Goal: Check status: Check status

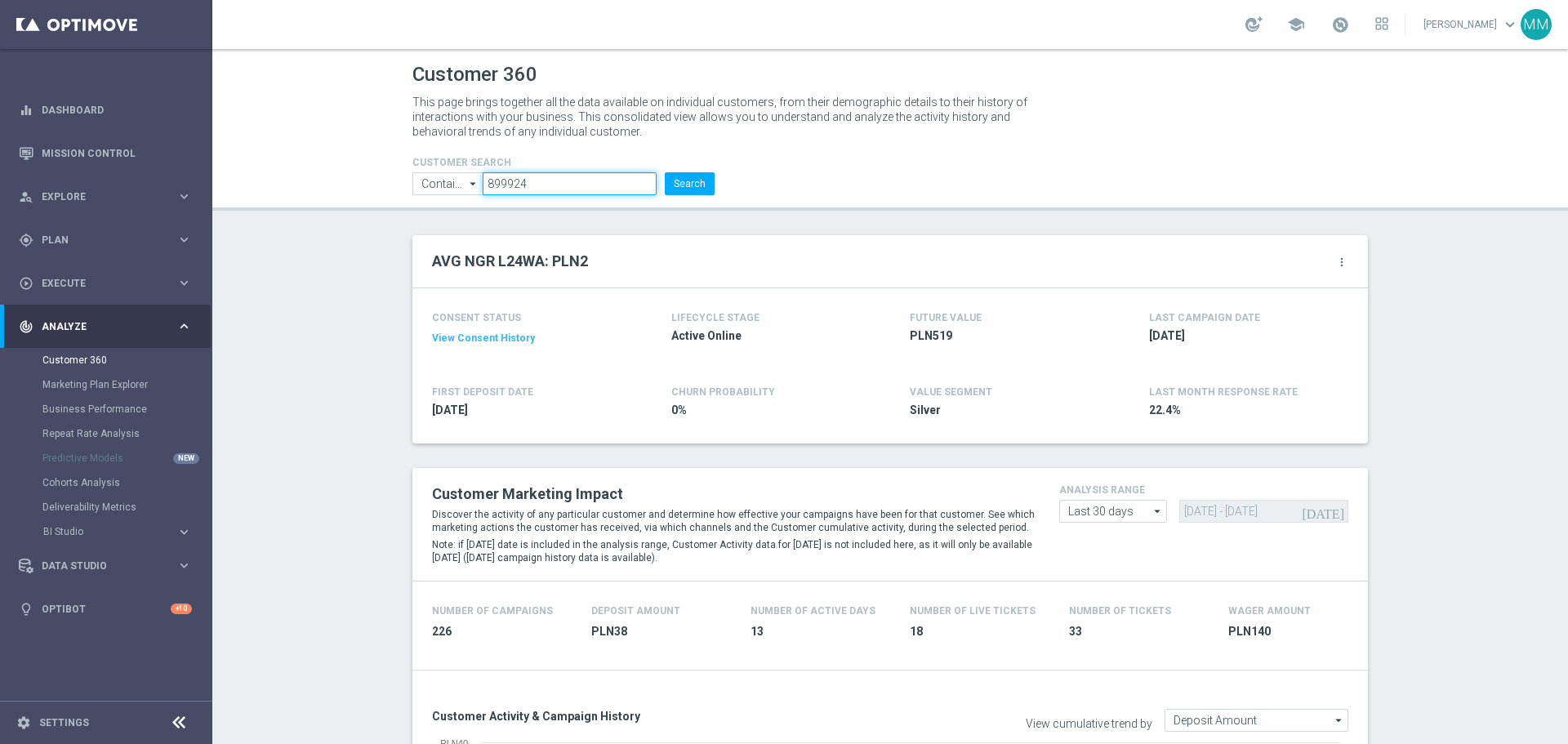
click at [574, 175] on input "899924" at bounding box center [569, 184] width 174 height 23
paste input "607522"
type input "607522"
click at [677, 185] on button "Search" at bounding box center [690, 184] width 50 height 23
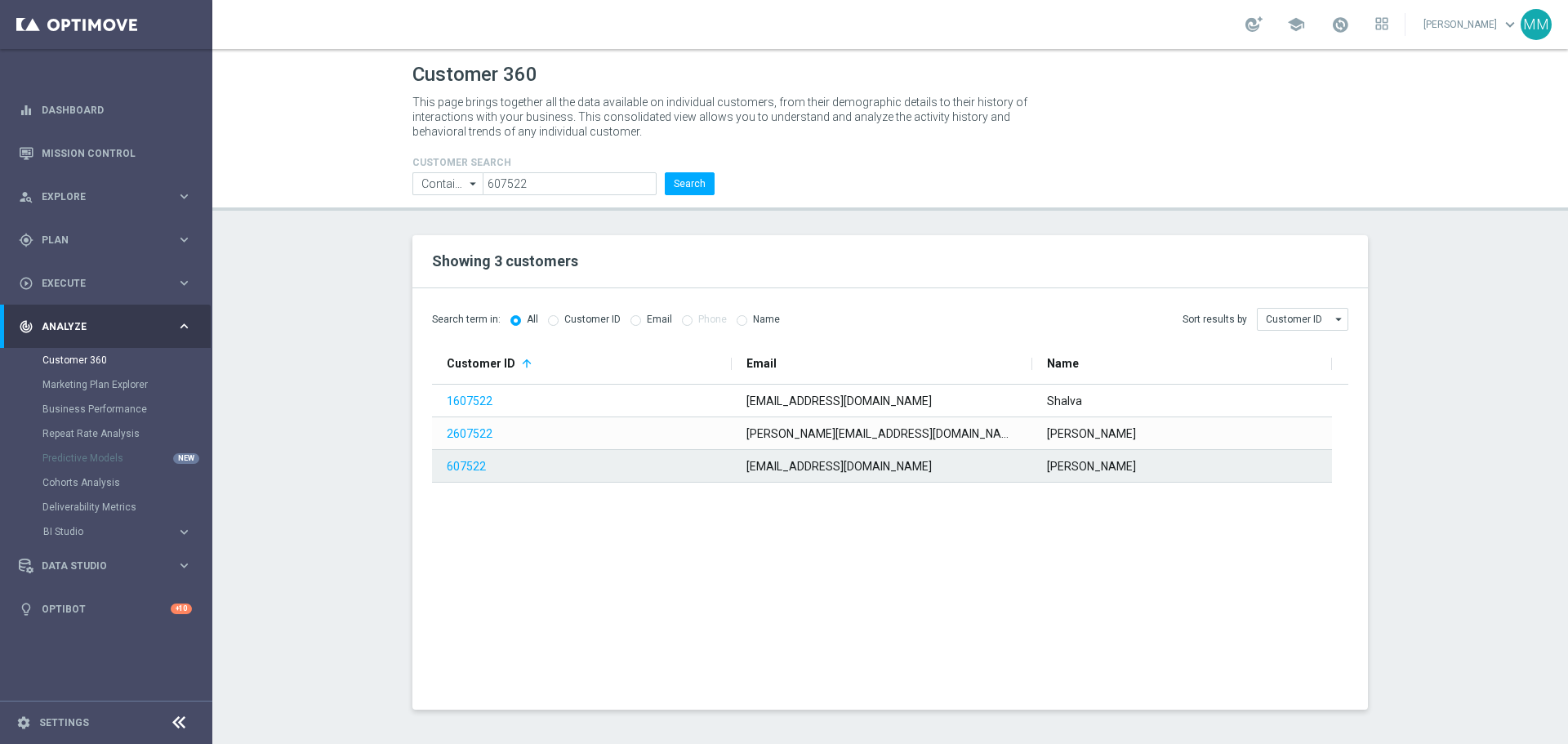
click at [452, 477] on span "607522" at bounding box center [580, 466] width 268 height 31
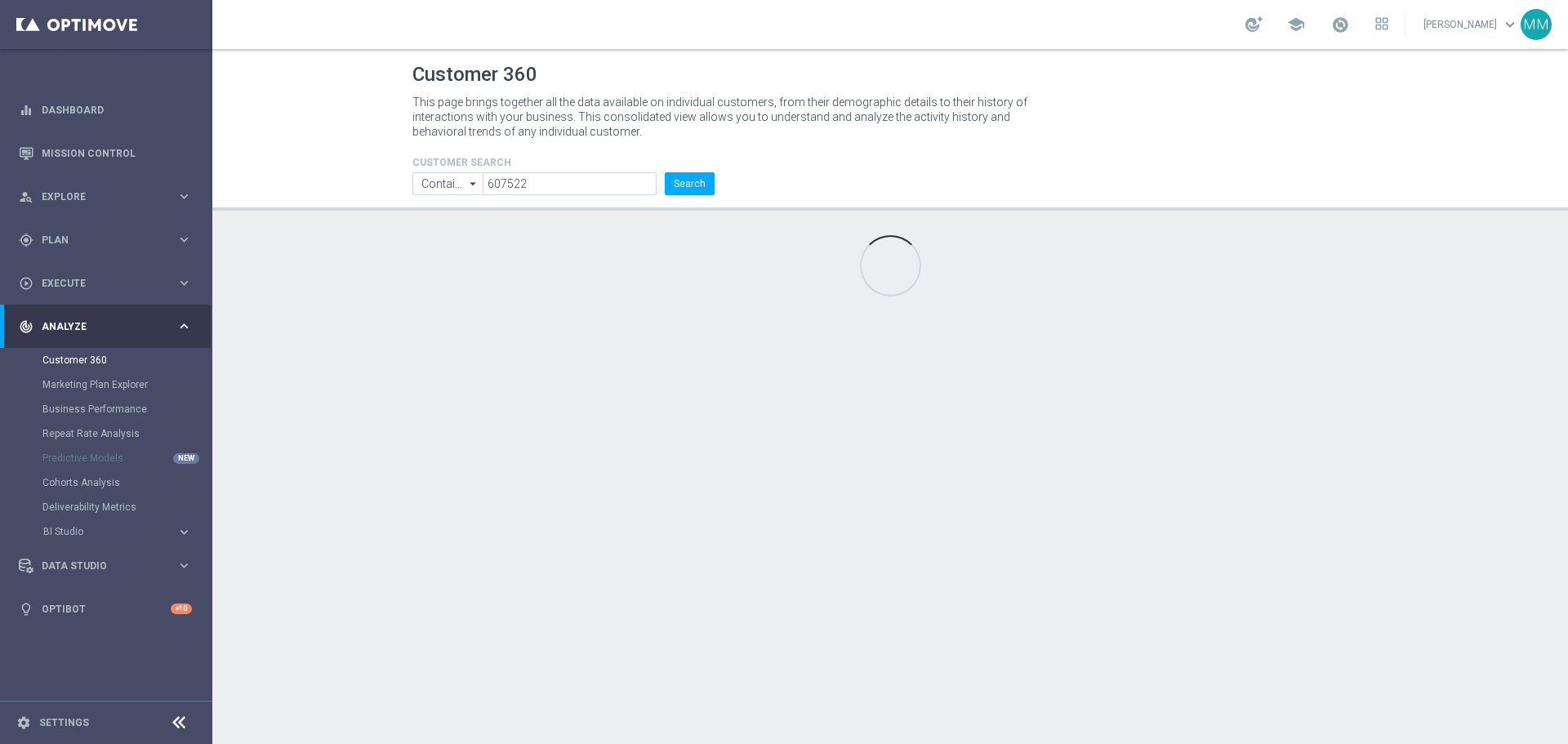
click at [454, 470] on div "Customer 360 This page brings together all the data available on individual cus…" at bounding box center [890, 397] width 1356 height 696
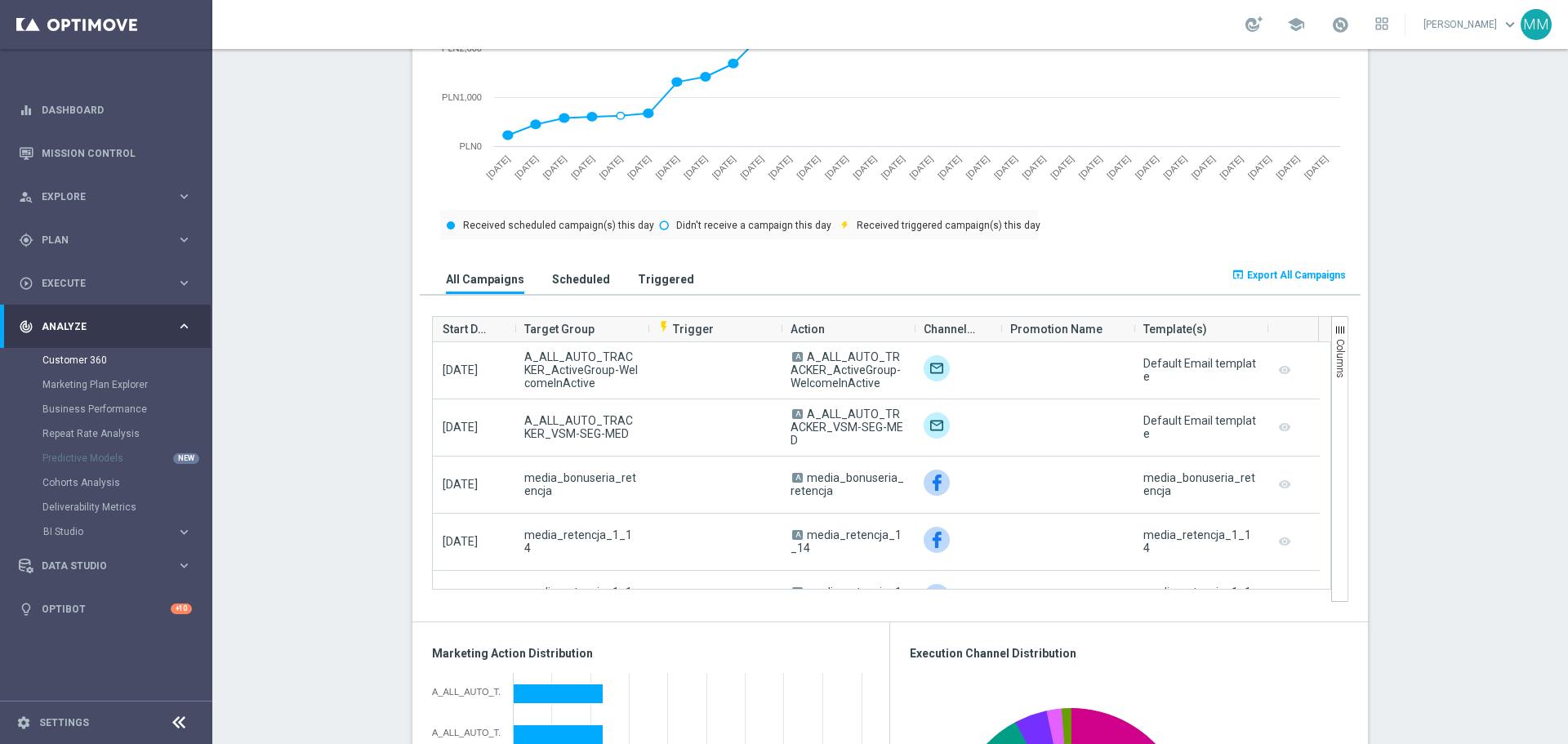
click at [557, 277] on h3 "Scheduled" at bounding box center [581, 279] width 58 height 14
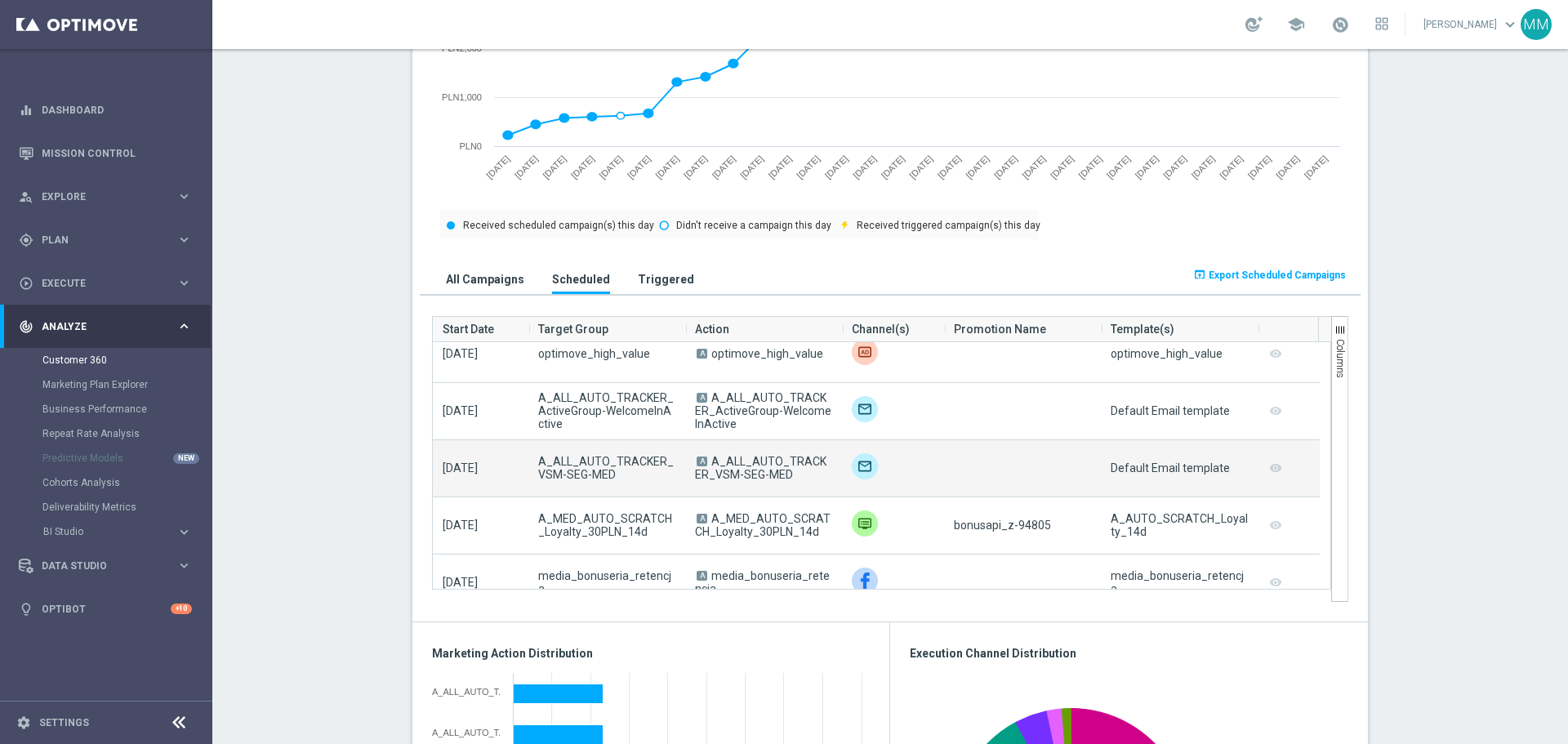
scroll to position [899, 0]
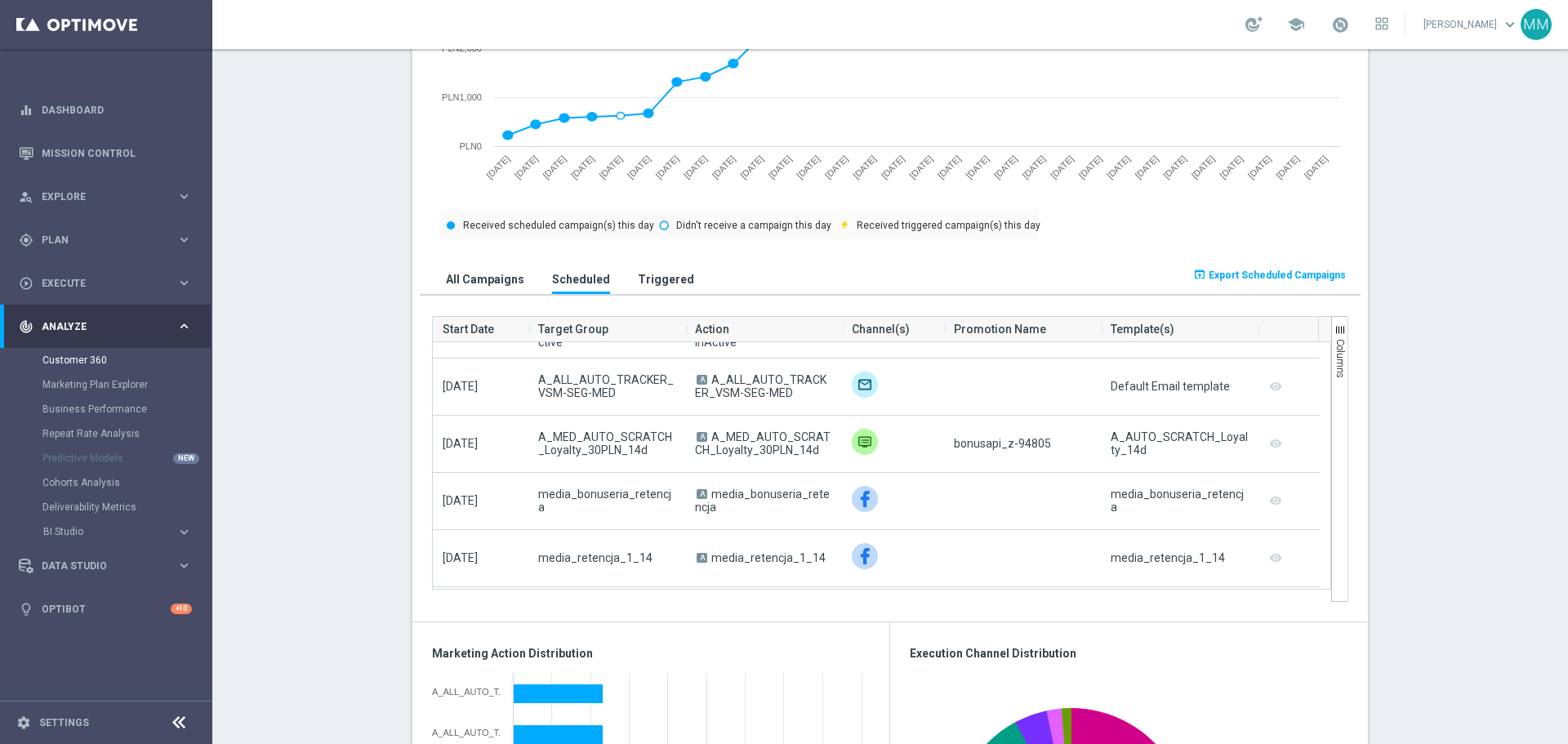
click at [660, 281] on h3 "Triggered" at bounding box center [666, 279] width 56 height 14
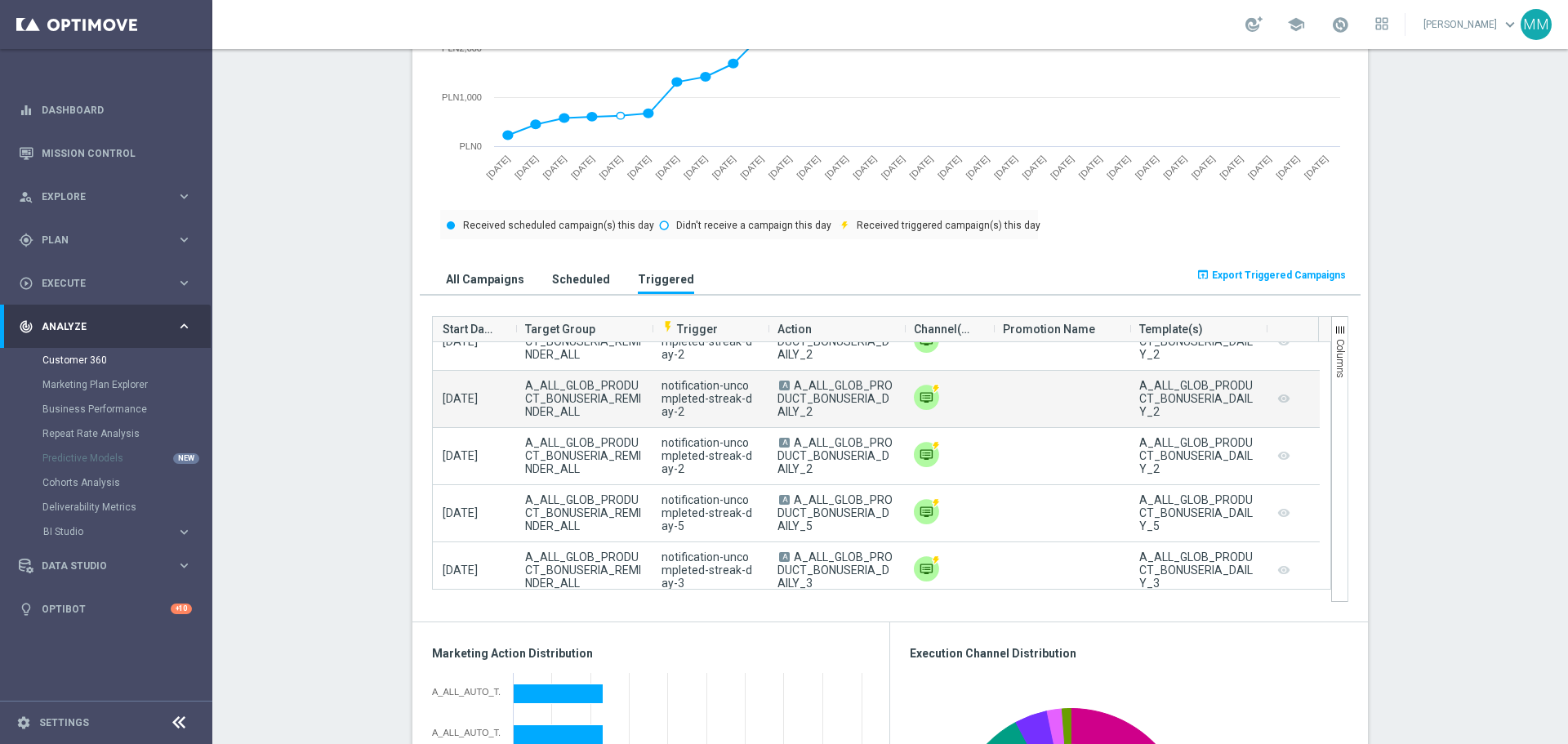
scroll to position [39, 0]
